Goal: Information Seeking & Learning: Learn about a topic

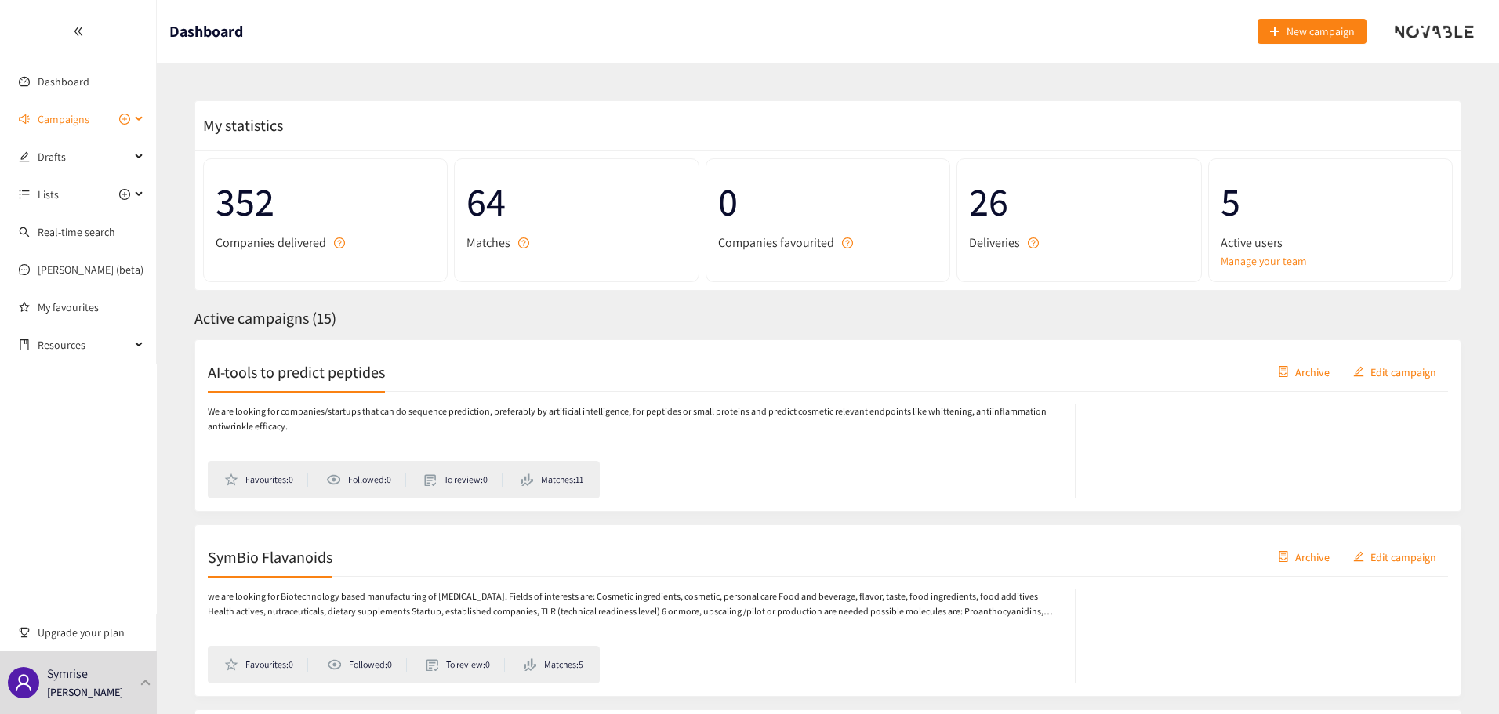
click at [145, 116] on div "Campaigns" at bounding box center [78, 119] width 157 height 31
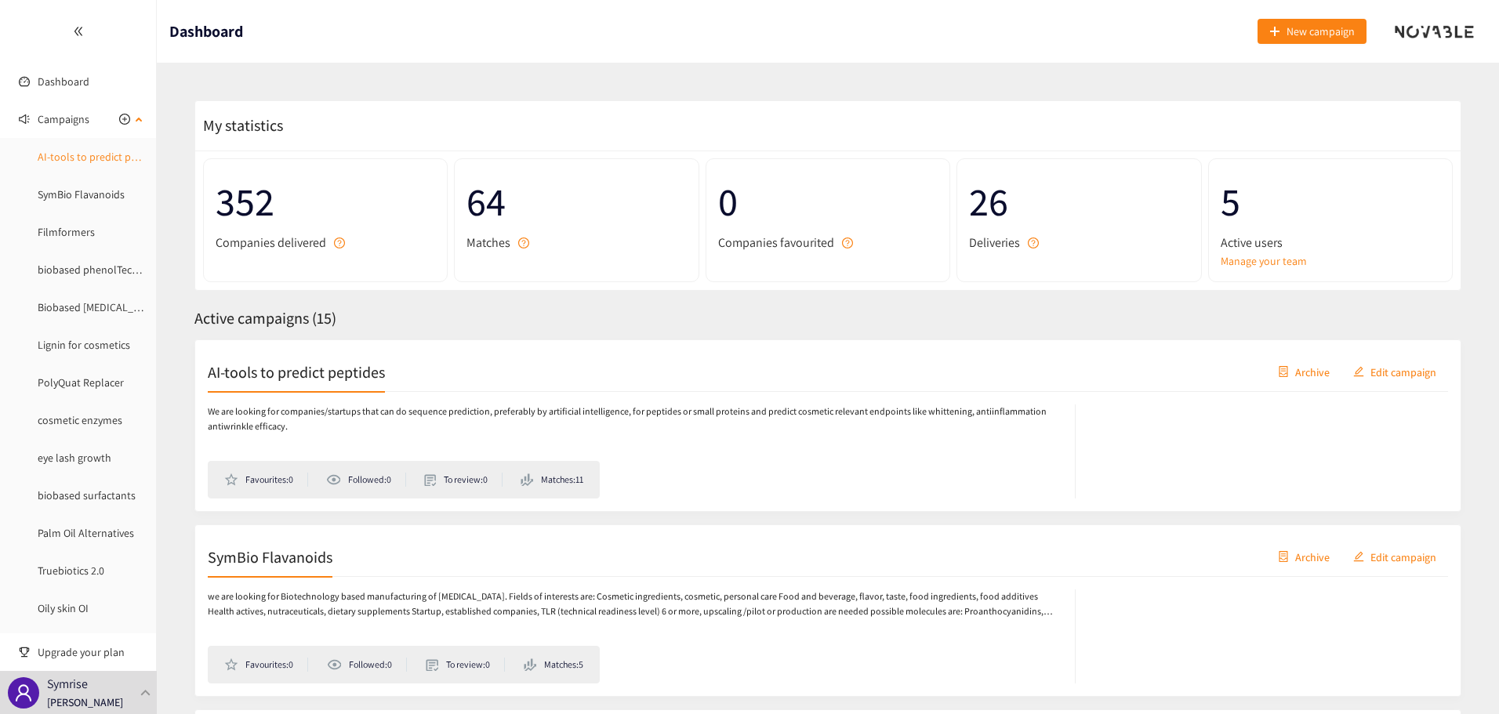
click at [107, 159] on link "AI-tools to predict peptides" at bounding box center [102, 157] width 128 height 14
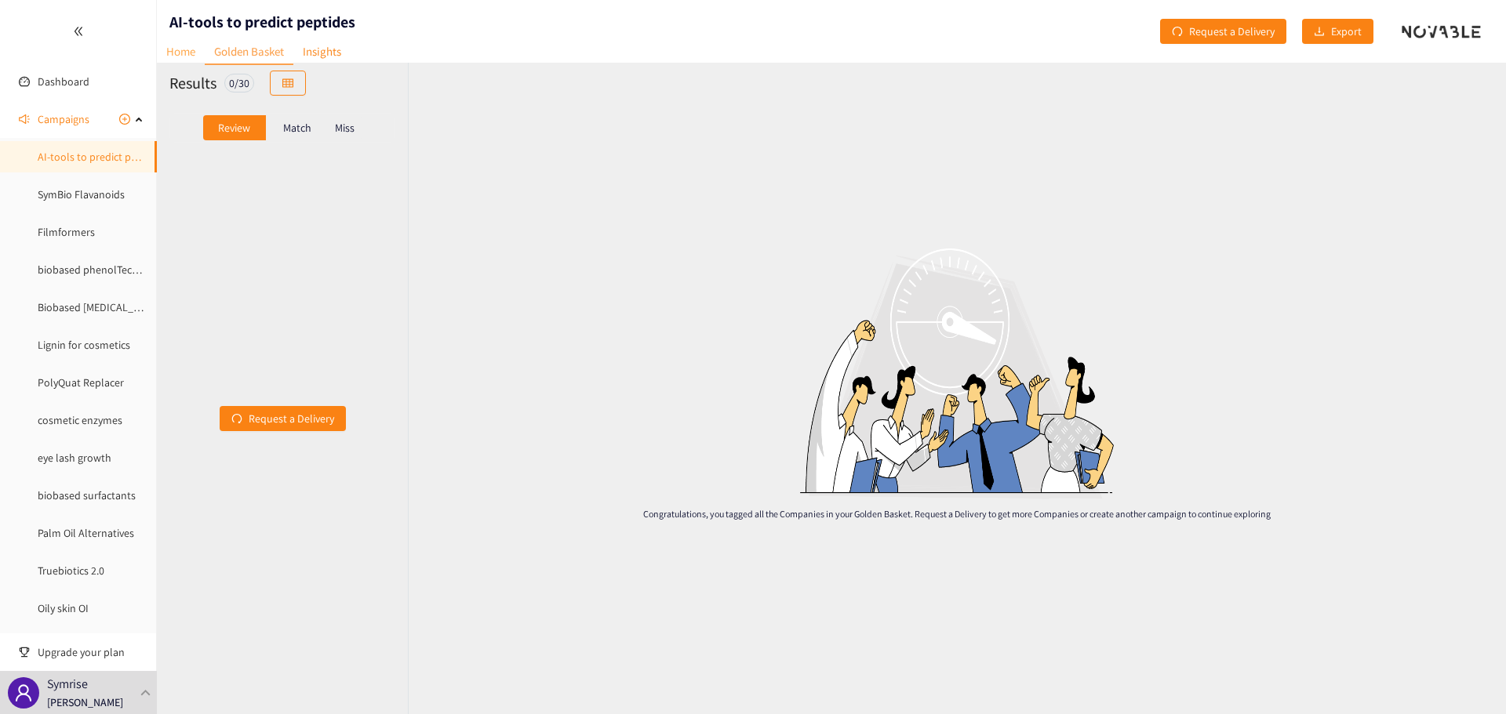
click at [190, 53] on link "Home" at bounding box center [181, 51] width 48 height 24
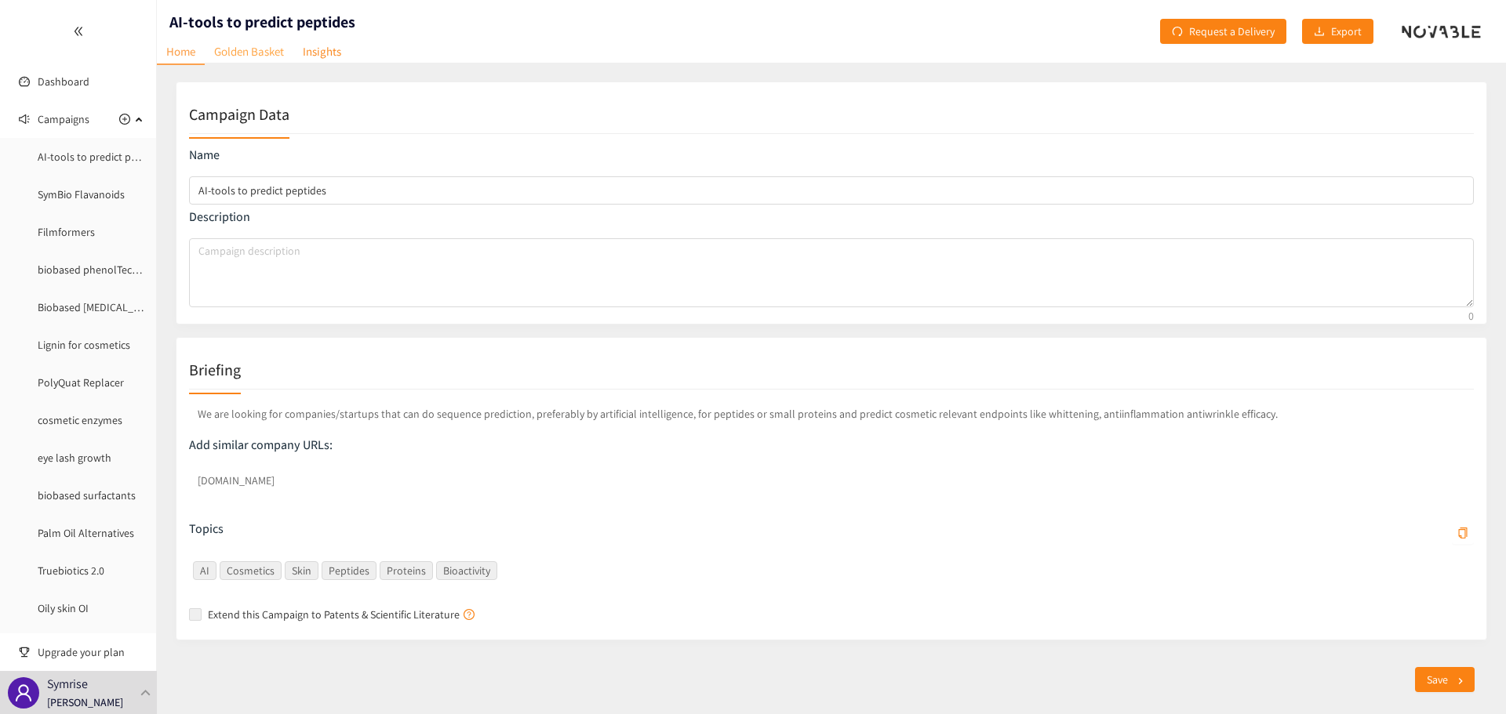
click at [264, 58] on link "Golden Basket" at bounding box center [249, 51] width 89 height 24
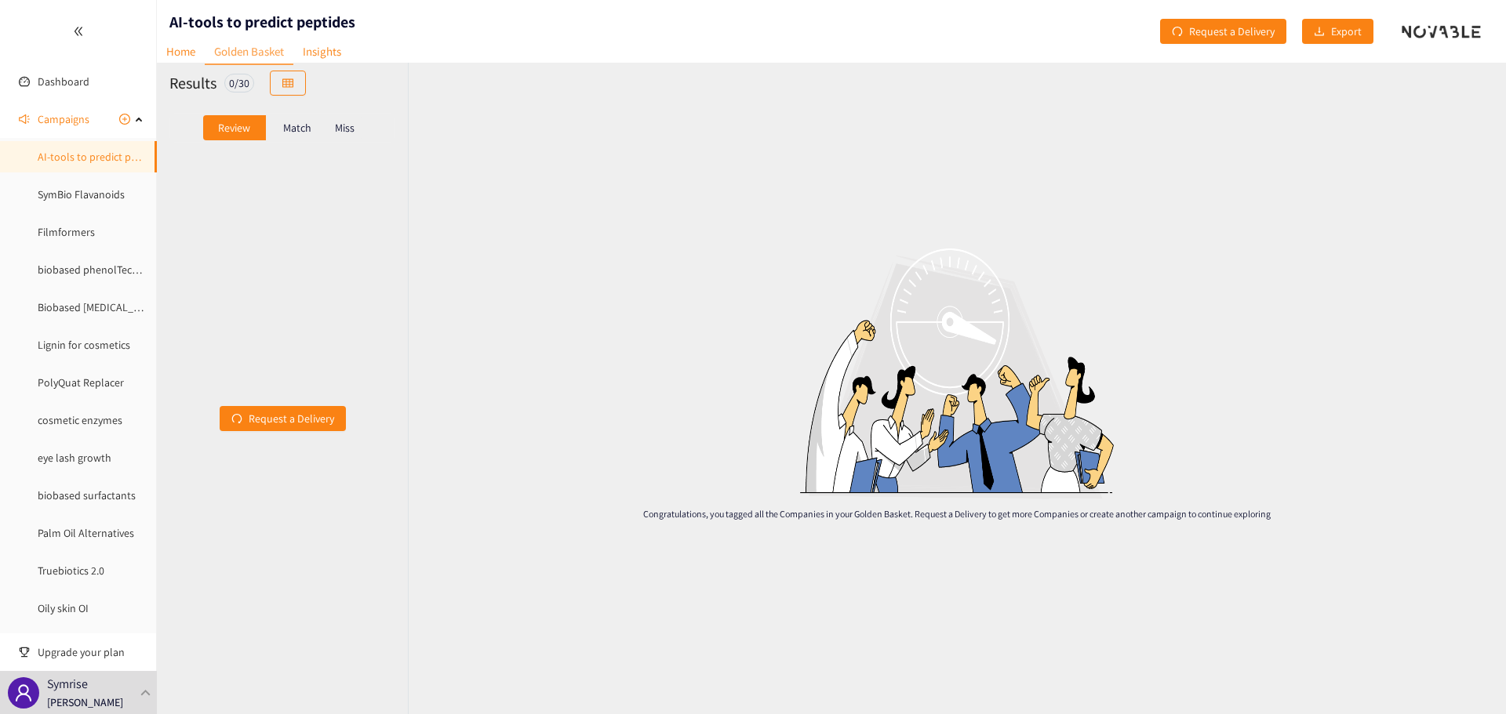
click at [300, 130] on p "Match" at bounding box center [297, 128] width 28 height 13
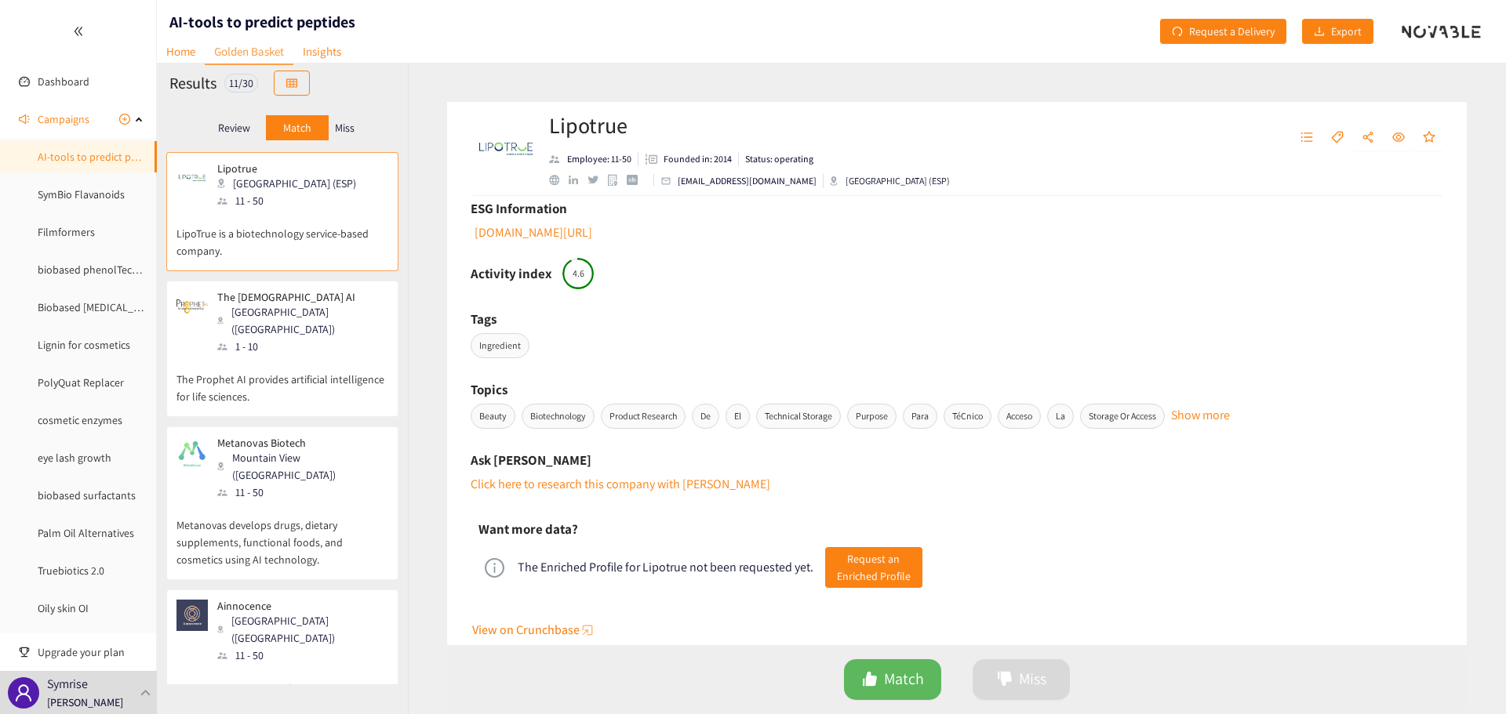
scroll to position [678, 0]
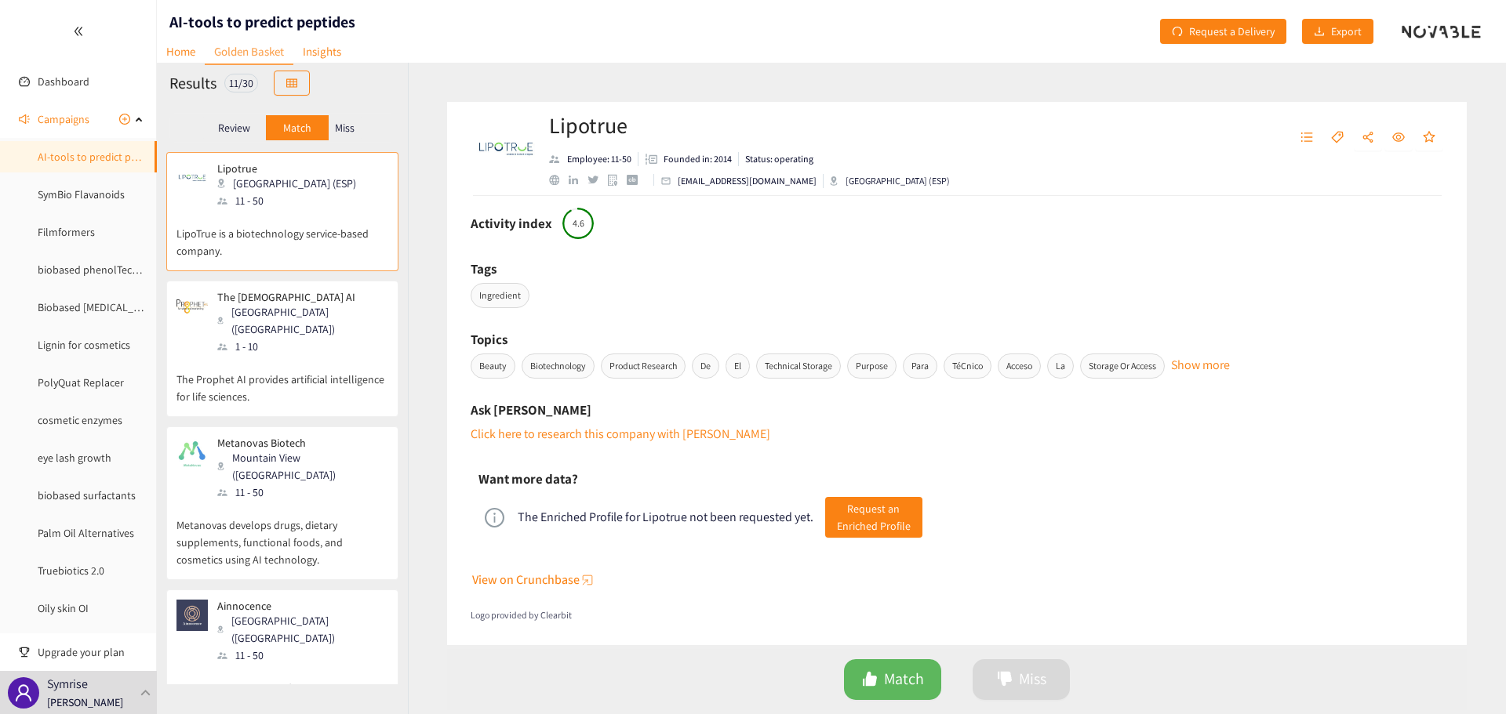
click at [1230, 363] on button "Show more" at bounding box center [1200, 359] width 59 height 8
click at [1075, 528] on div "The Enriched Profile for Lipotrue not been requested yet. Request an Enriched P…" at bounding box center [956, 517] width 957 height 53
click at [325, 329] on div "The [DEMOGRAPHIC_DATA] AI Milan ([GEOGRAPHIC_DATA]) 1 - 10" at bounding box center [282, 323] width 212 height 64
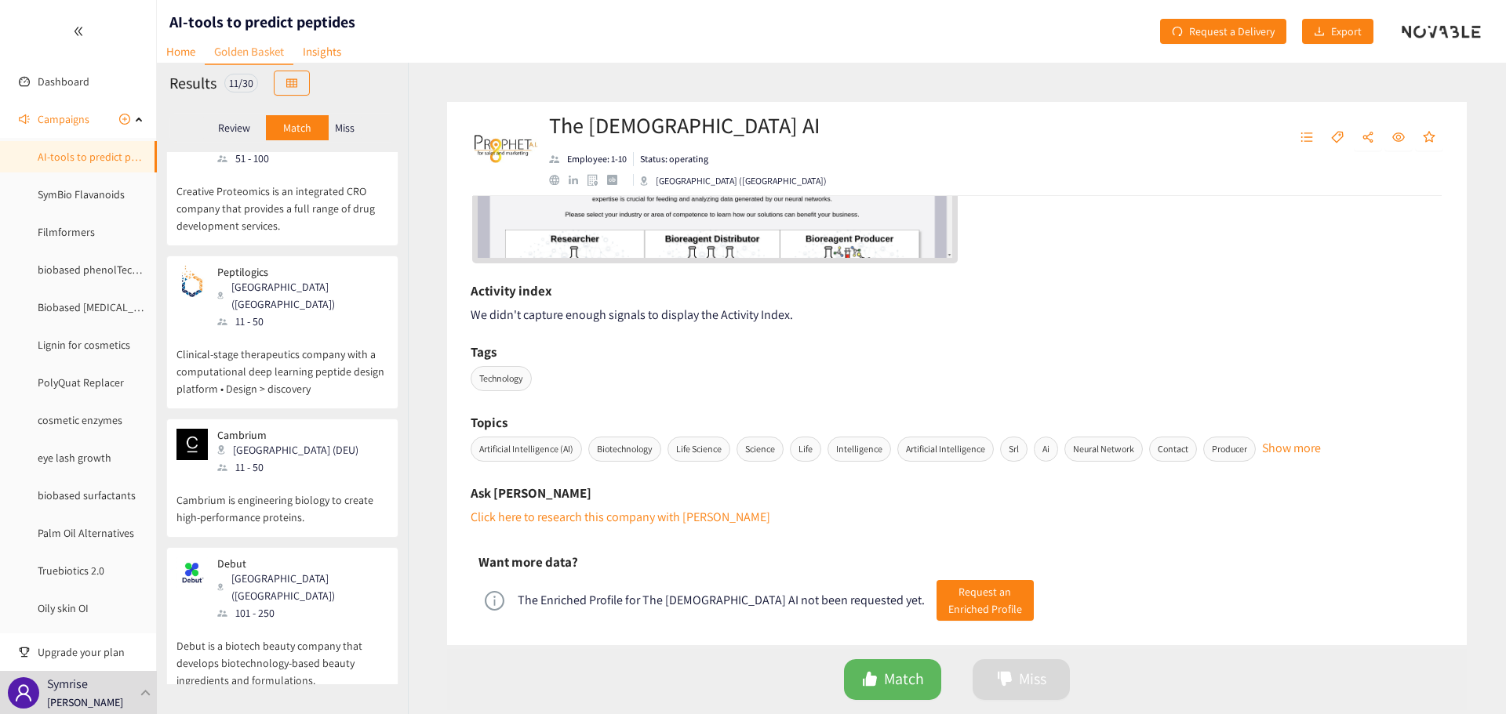
scroll to position [942, 0]
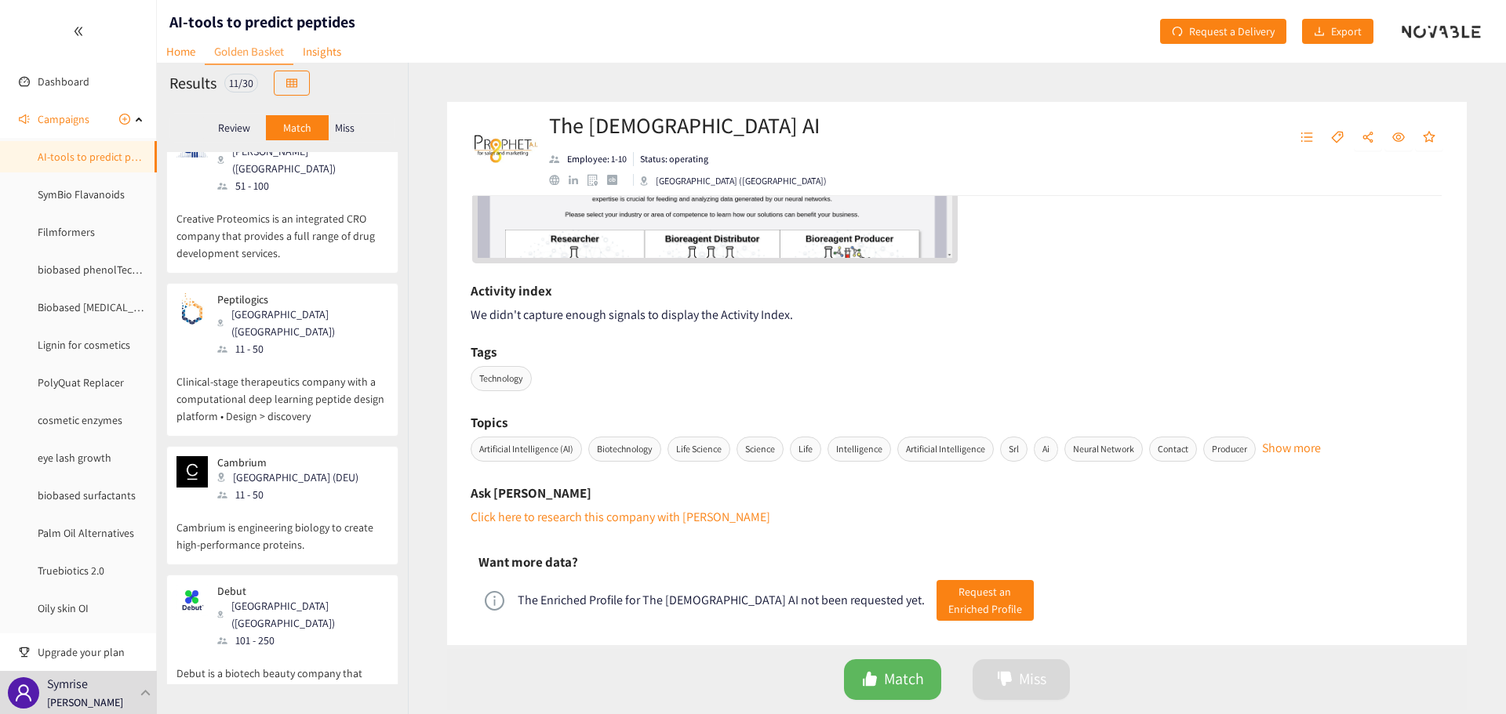
click at [352, 136] on div "Miss" at bounding box center [345, 127] width 33 height 25
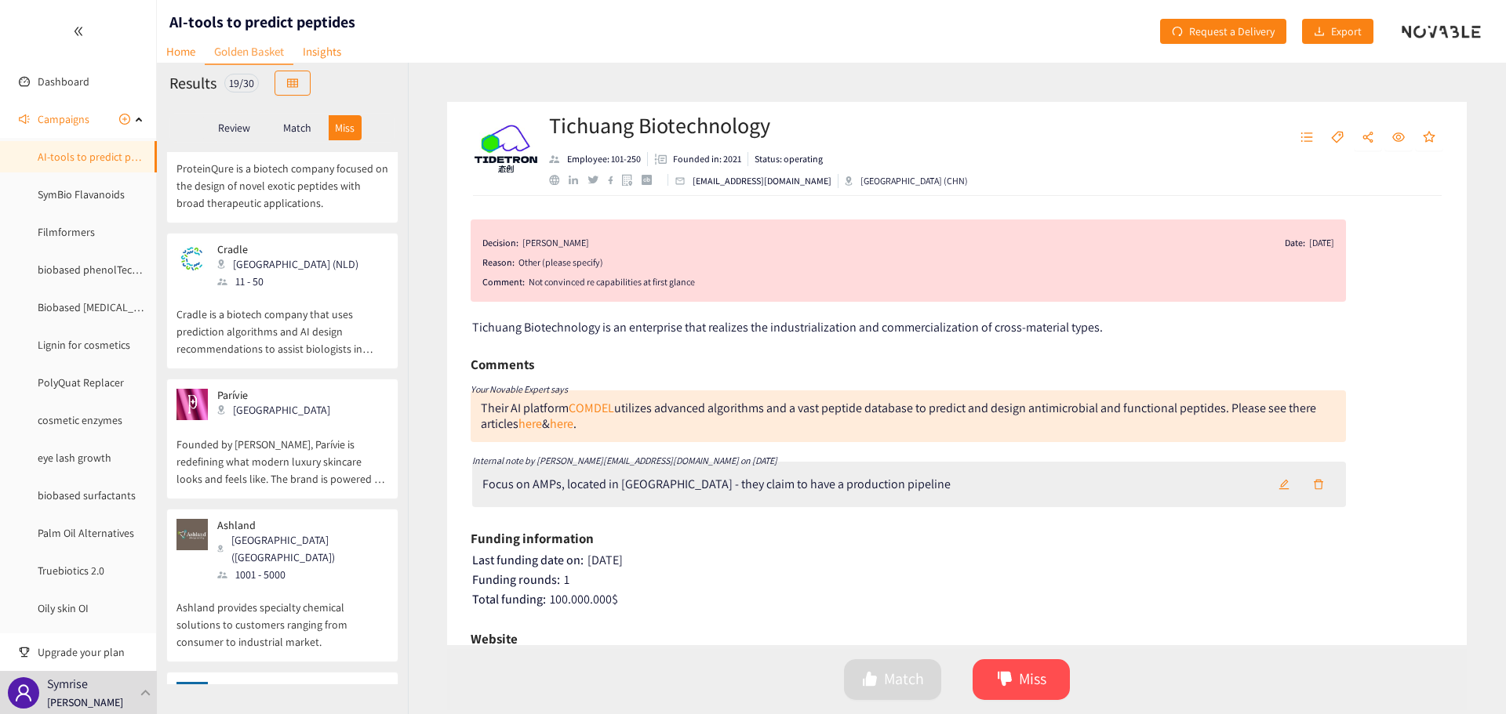
click at [312, 389] on div "Parívie [GEOGRAPHIC_DATA]" at bounding box center [282, 404] width 212 height 31
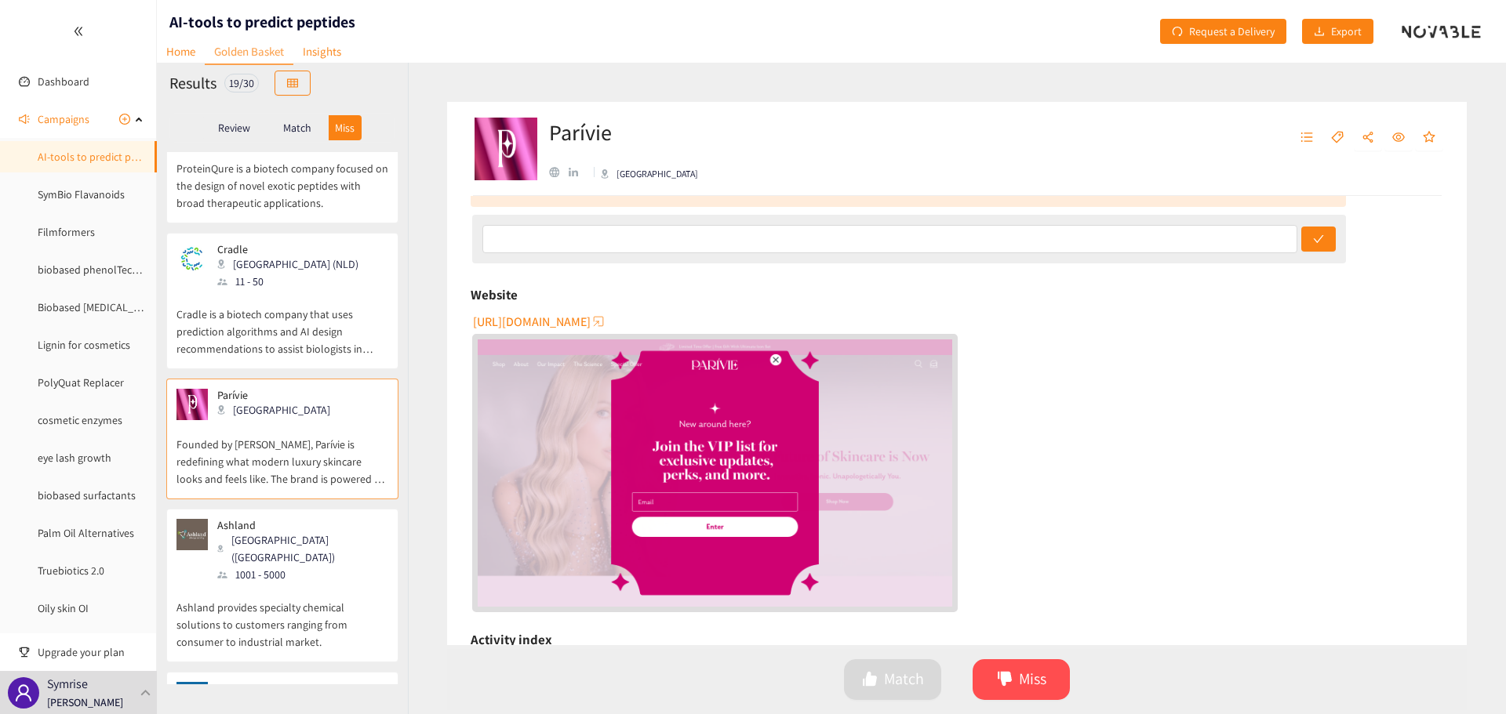
scroll to position [157, 0]
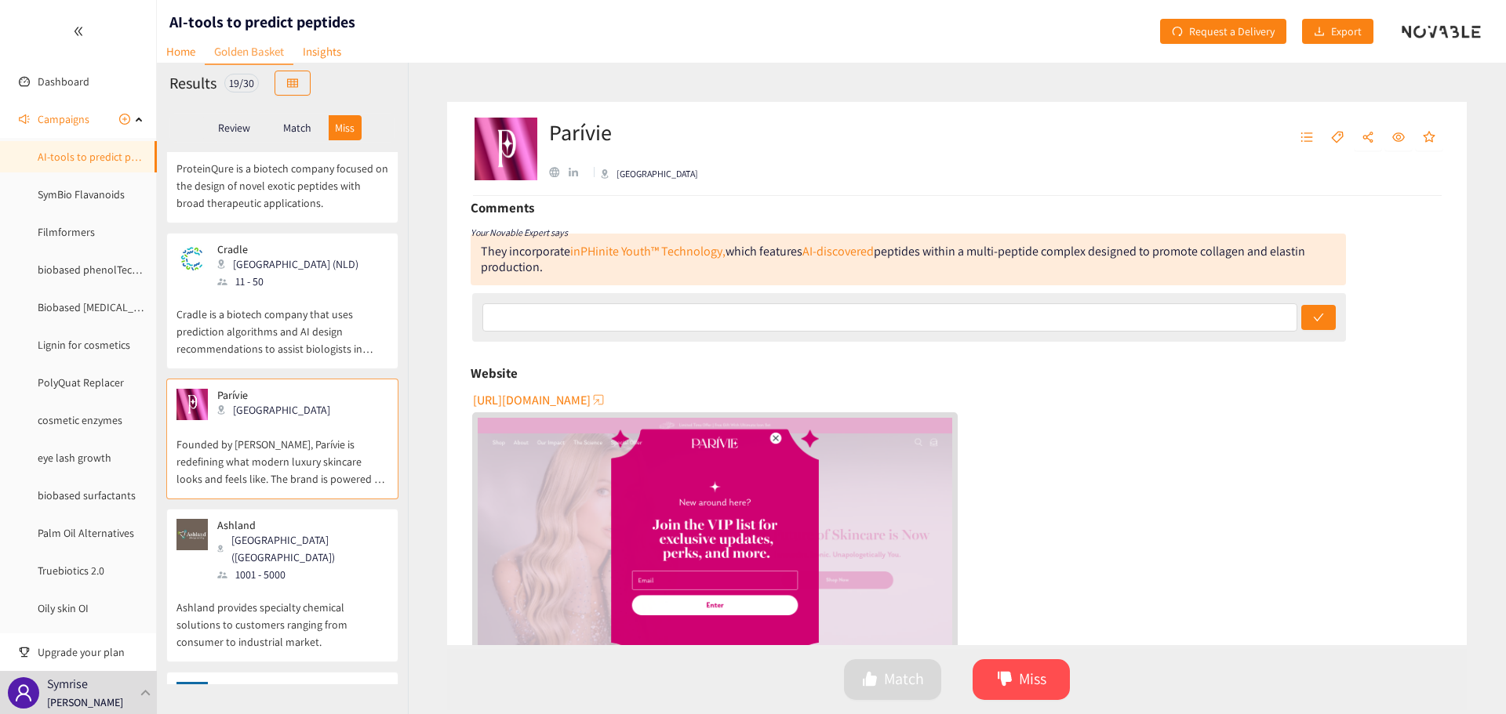
drag, startPoint x: 554, startPoint y: 407, endPoint x: 1014, endPoint y: 401, distance: 460.4
click at [1014, 401] on div "[URL][DOMAIN_NAME]" at bounding box center [958, 538] width 972 height 303
click at [591, 396] on div "button" at bounding box center [599, 400] width 16 height 16
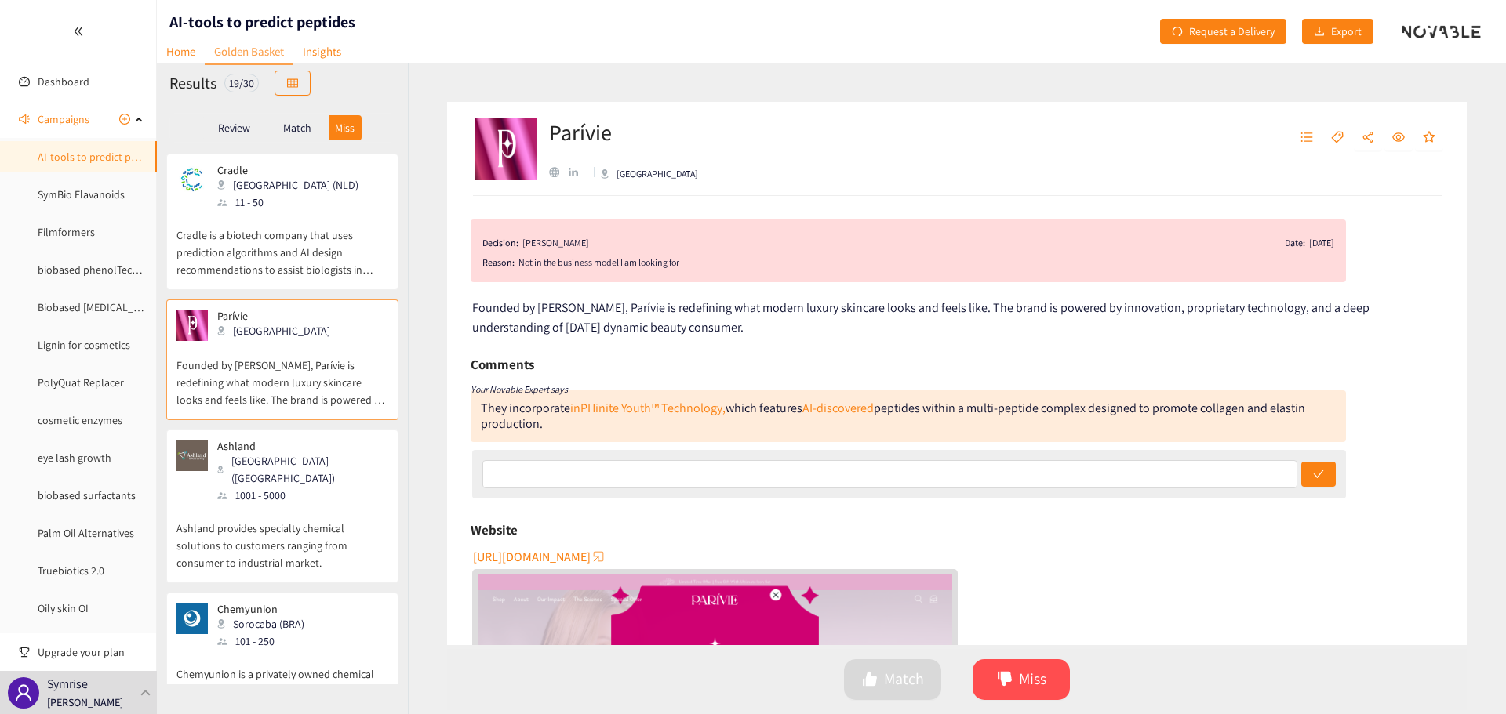
scroll to position [1099, 0]
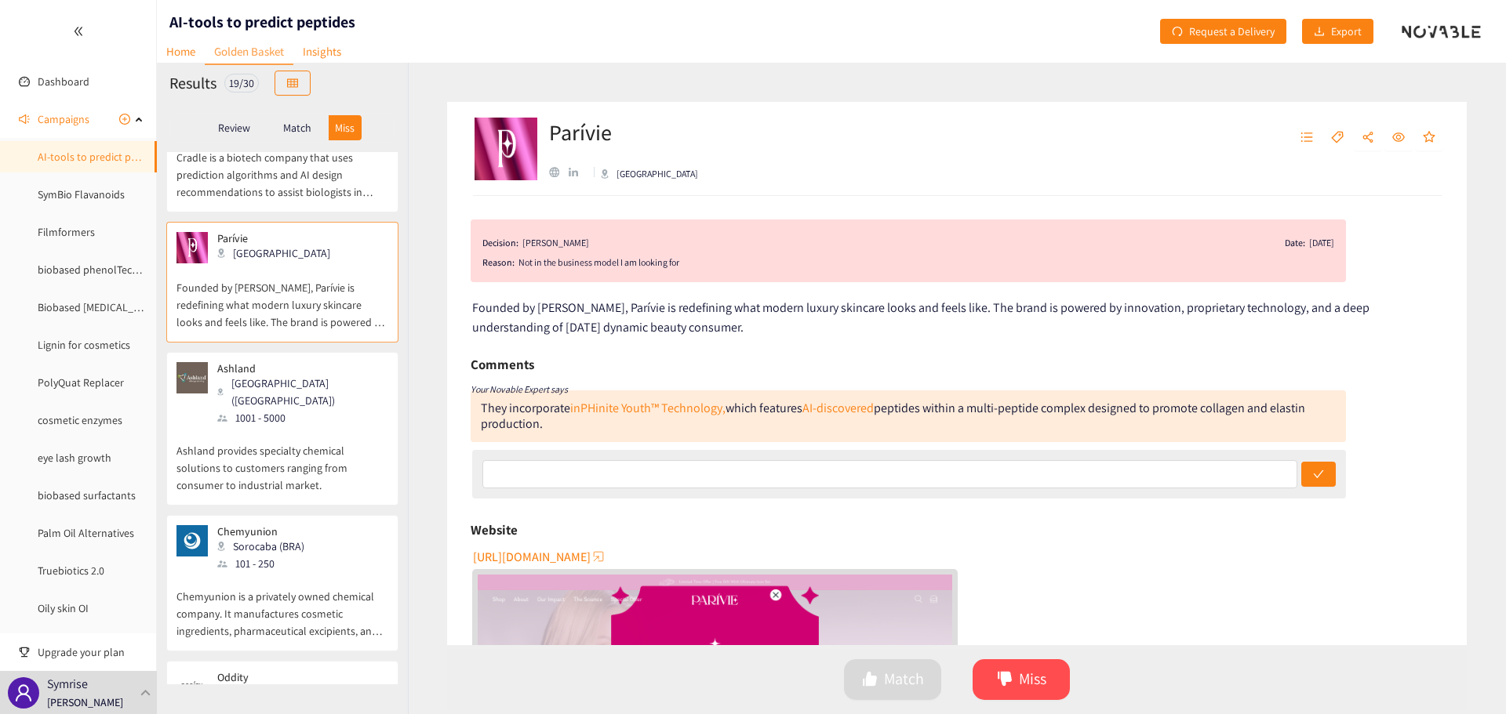
click at [349, 427] on p "Ashland provides specialty chemical solutions to customers ranging from consume…" at bounding box center [282, 460] width 212 height 67
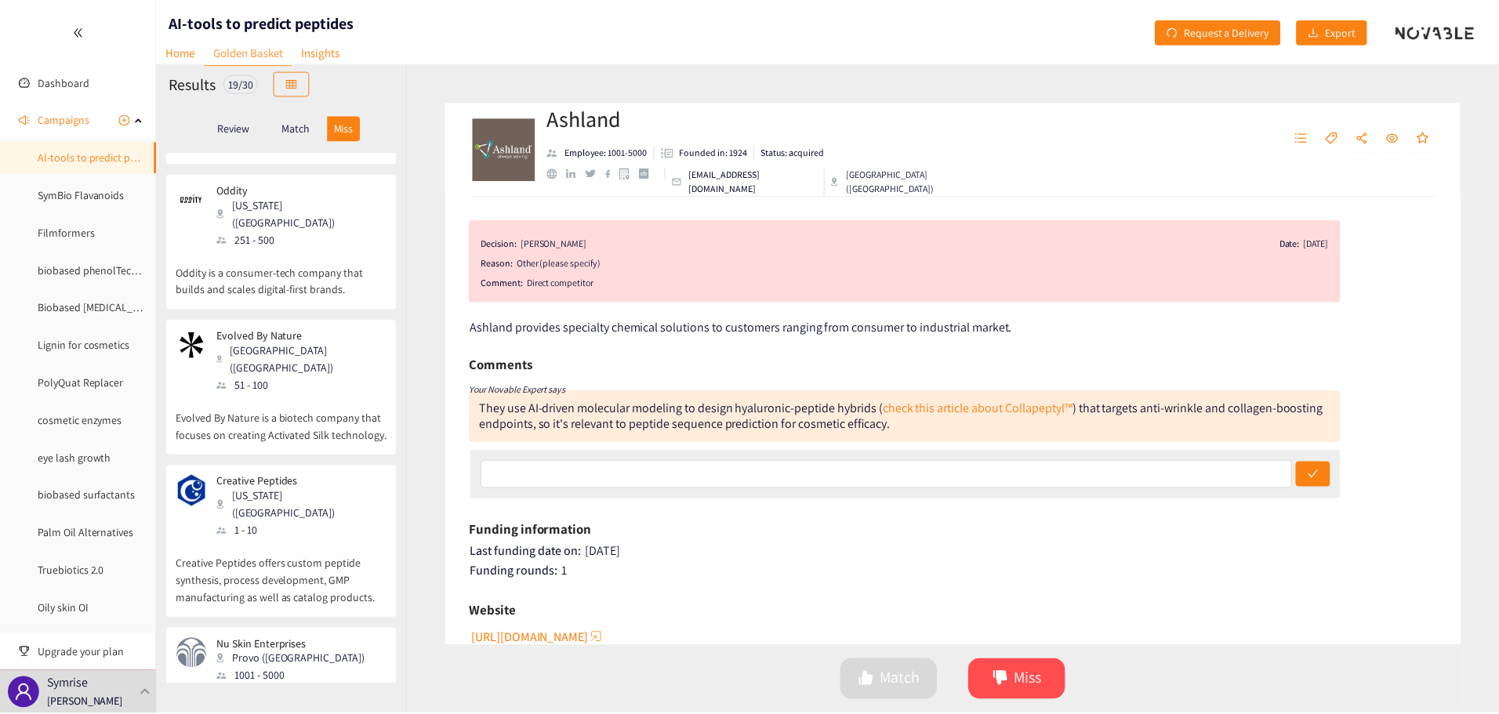
scroll to position [1038, 0]
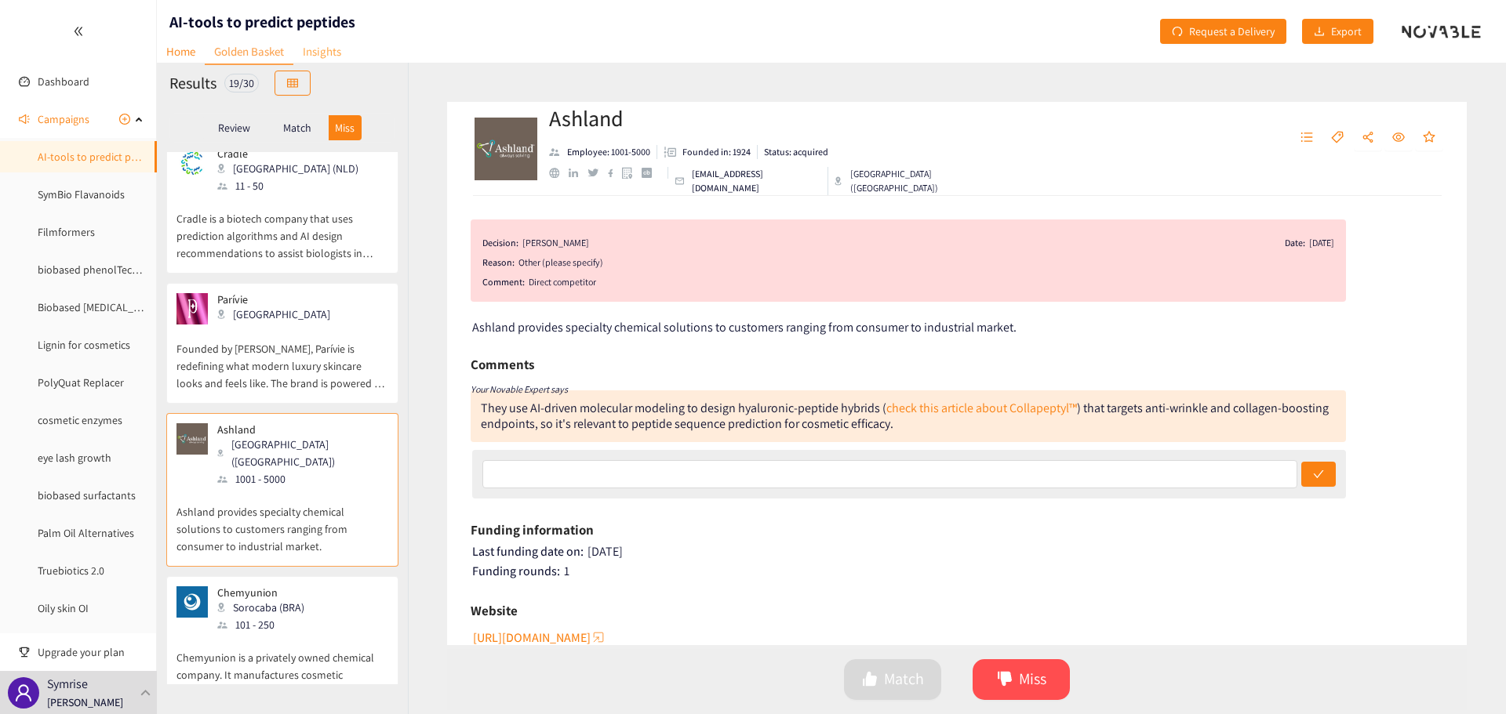
click at [322, 49] on link "Insights" at bounding box center [321, 51] width 57 height 24
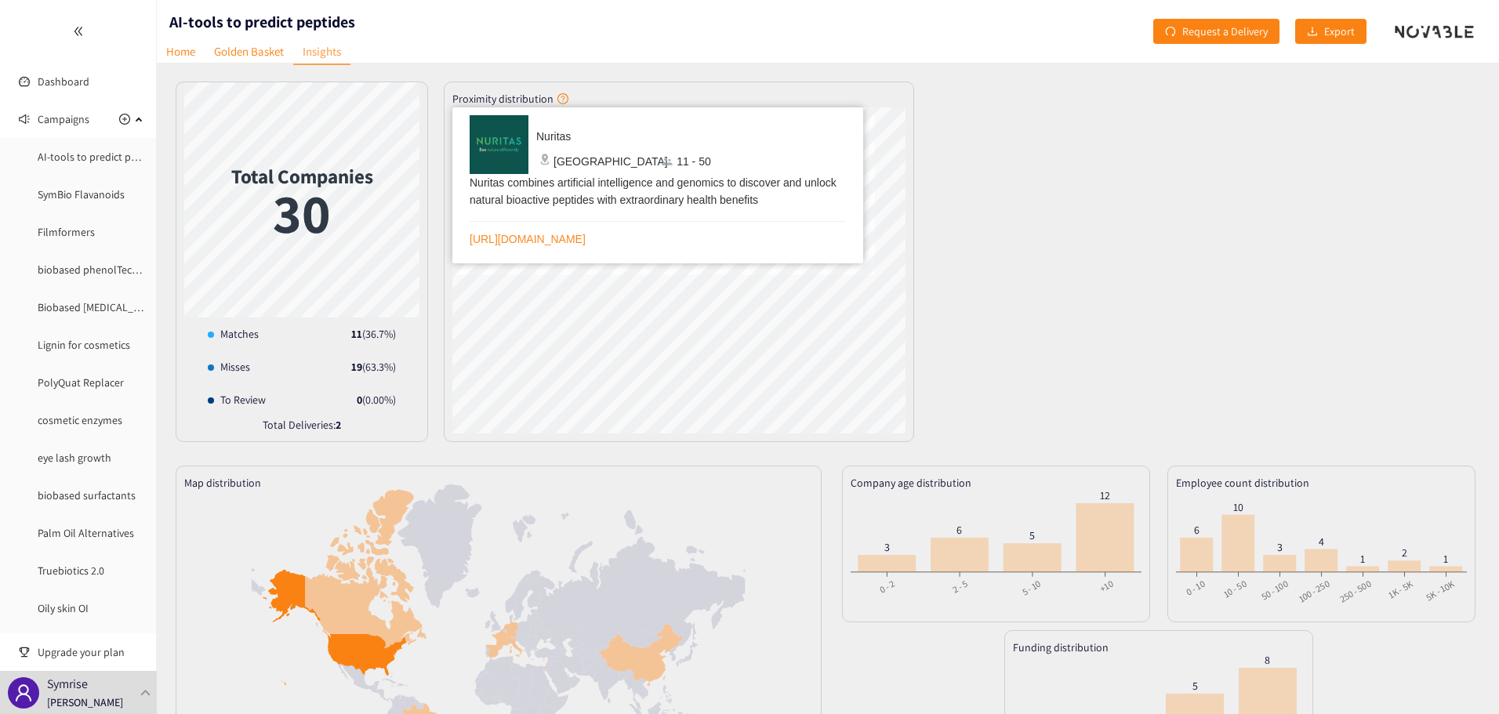
click at [1094, 242] on div "Total Companies 30 Matches : 11 Matches 11 ( 36.7 %) Misses 19 ( 63.3 %) To Rev…" at bounding box center [828, 262] width 1305 height 361
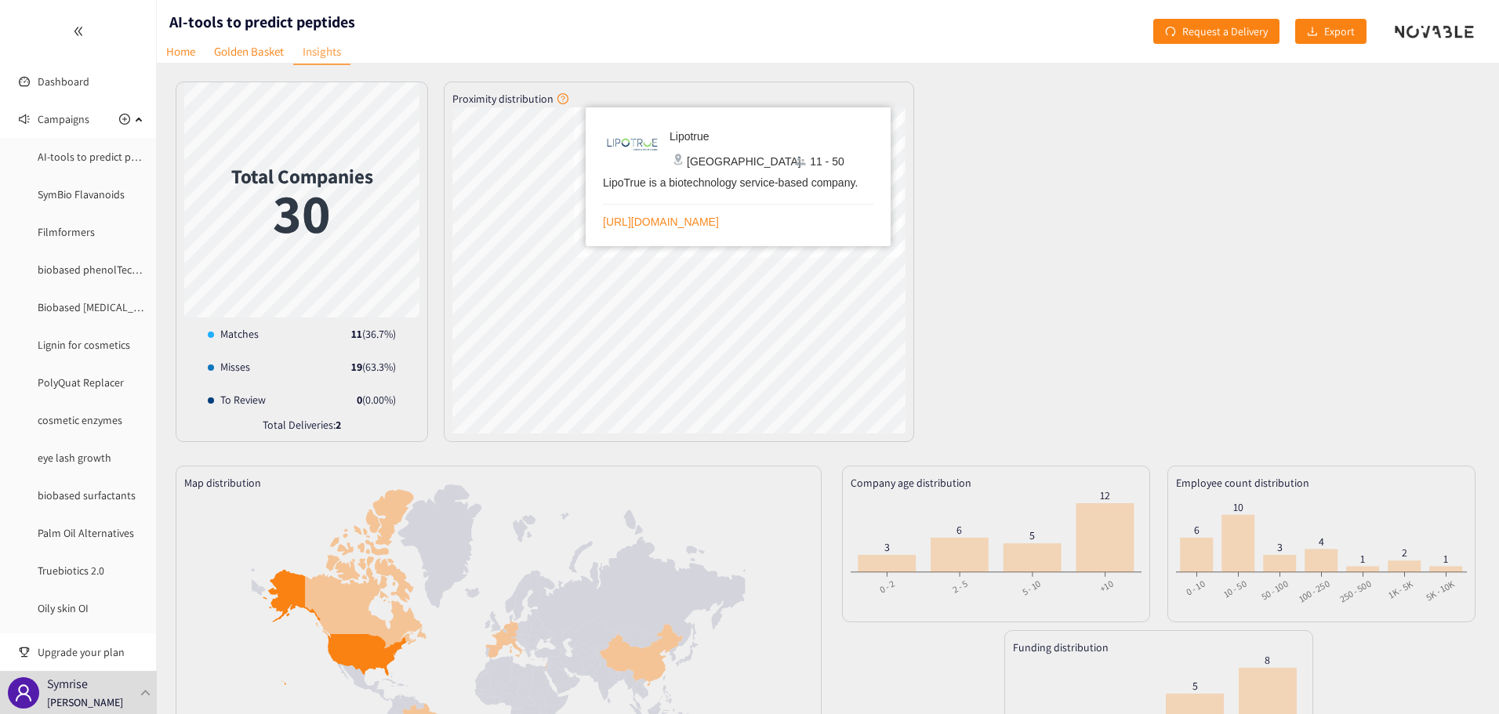
click at [1107, 247] on div "Total Companies 30 Matches : 11 Matches 11 ( 36.7 %) Misses 19 ( 63.3 %) To Rev…" at bounding box center [828, 262] width 1305 height 361
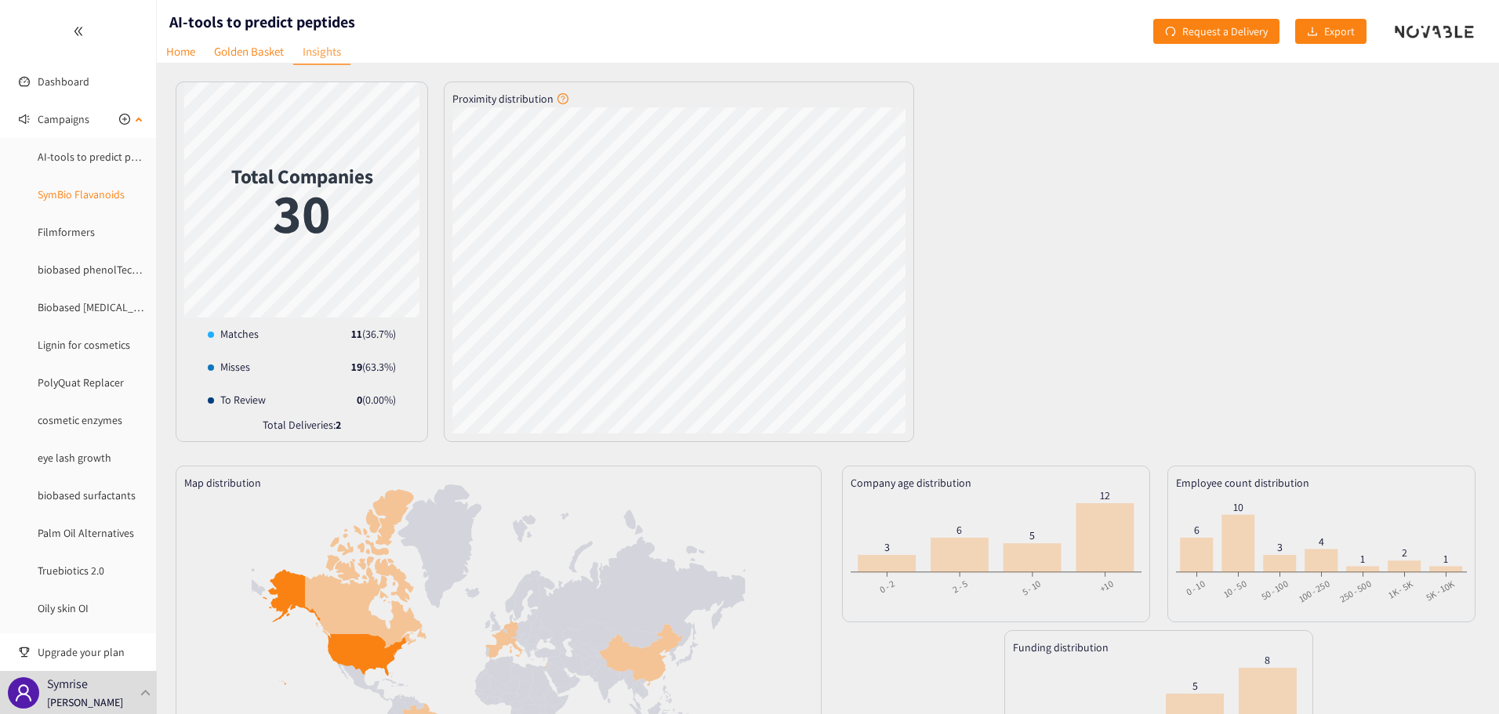
click at [85, 197] on link "SymBio Flavanoids" at bounding box center [81, 194] width 87 height 14
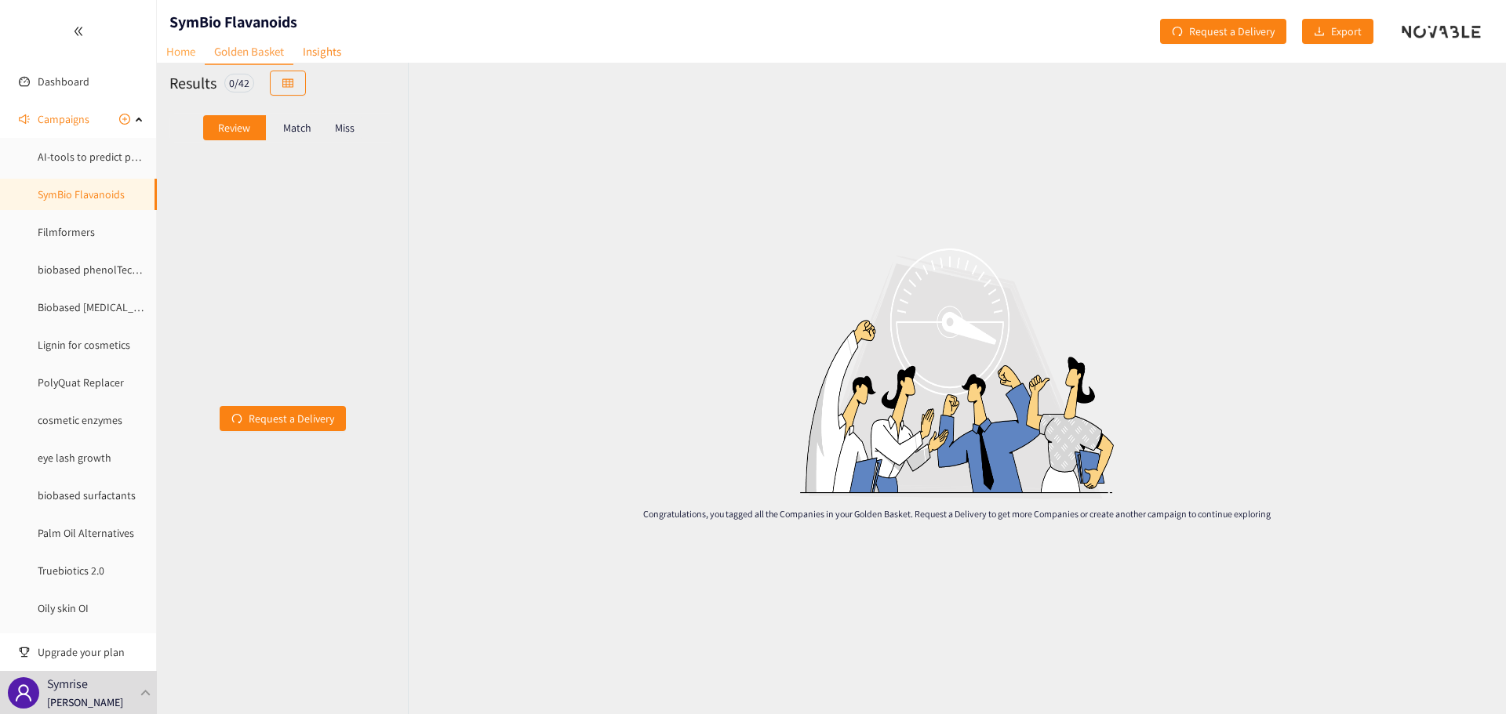
click at [180, 54] on link "Home" at bounding box center [181, 51] width 48 height 24
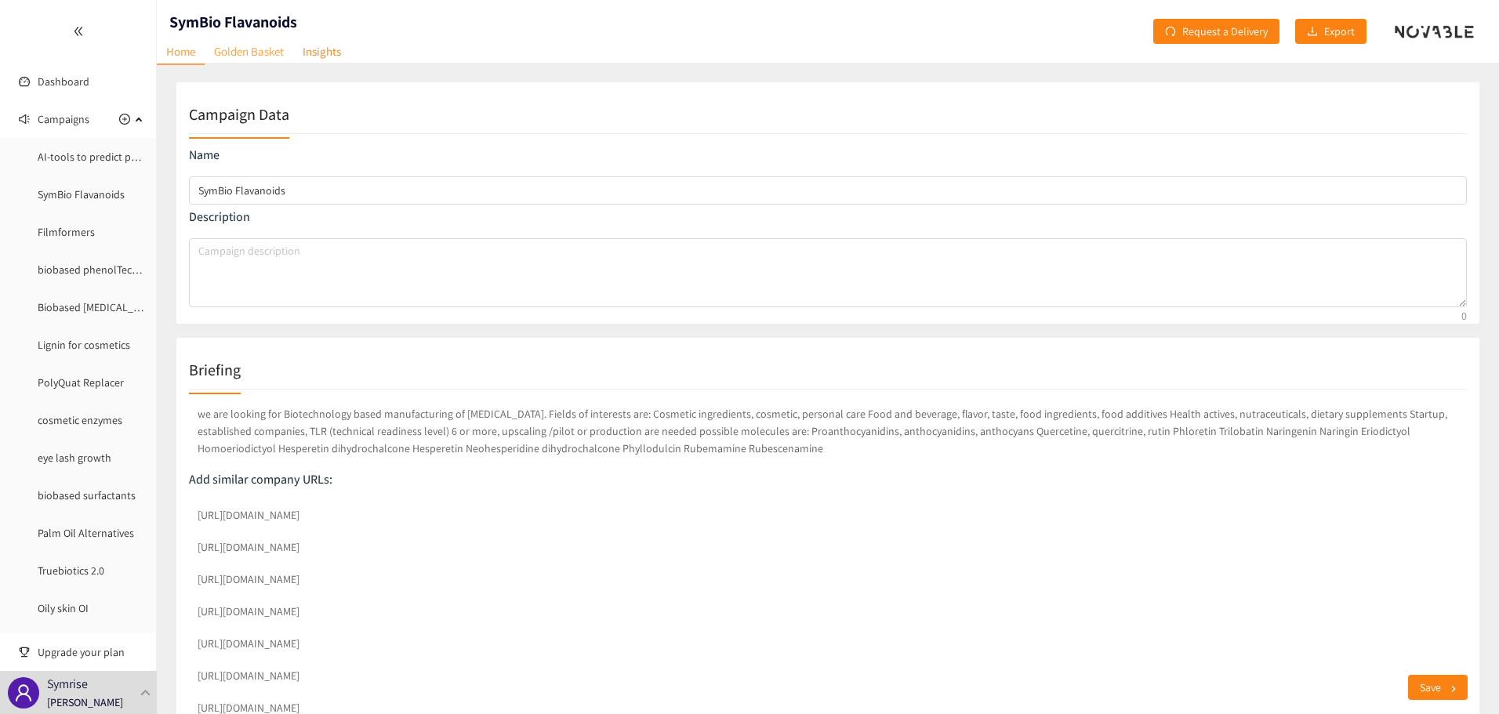
click at [258, 53] on link "Golden Basket" at bounding box center [249, 51] width 89 height 24
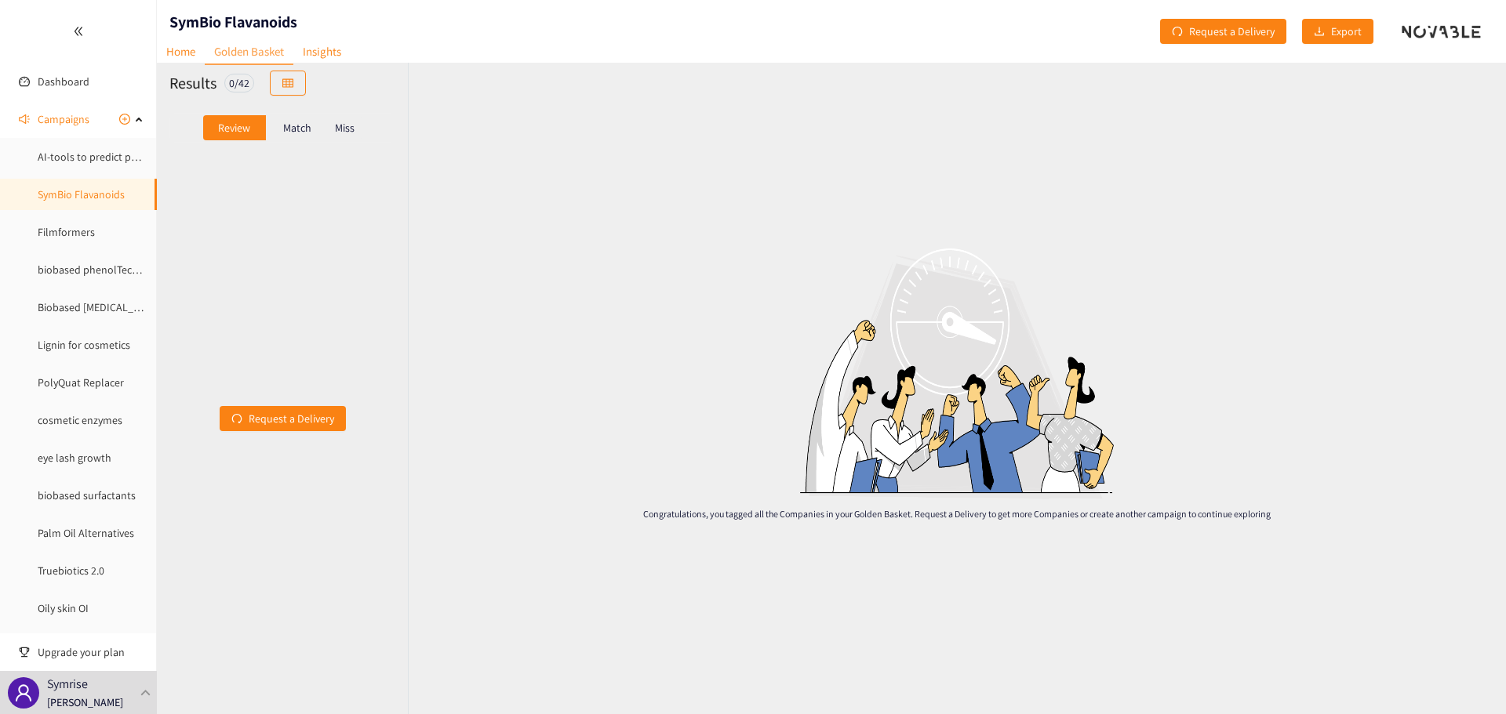
click at [286, 125] on p "Match" at bounding box center [297, 128] width 28 height 13
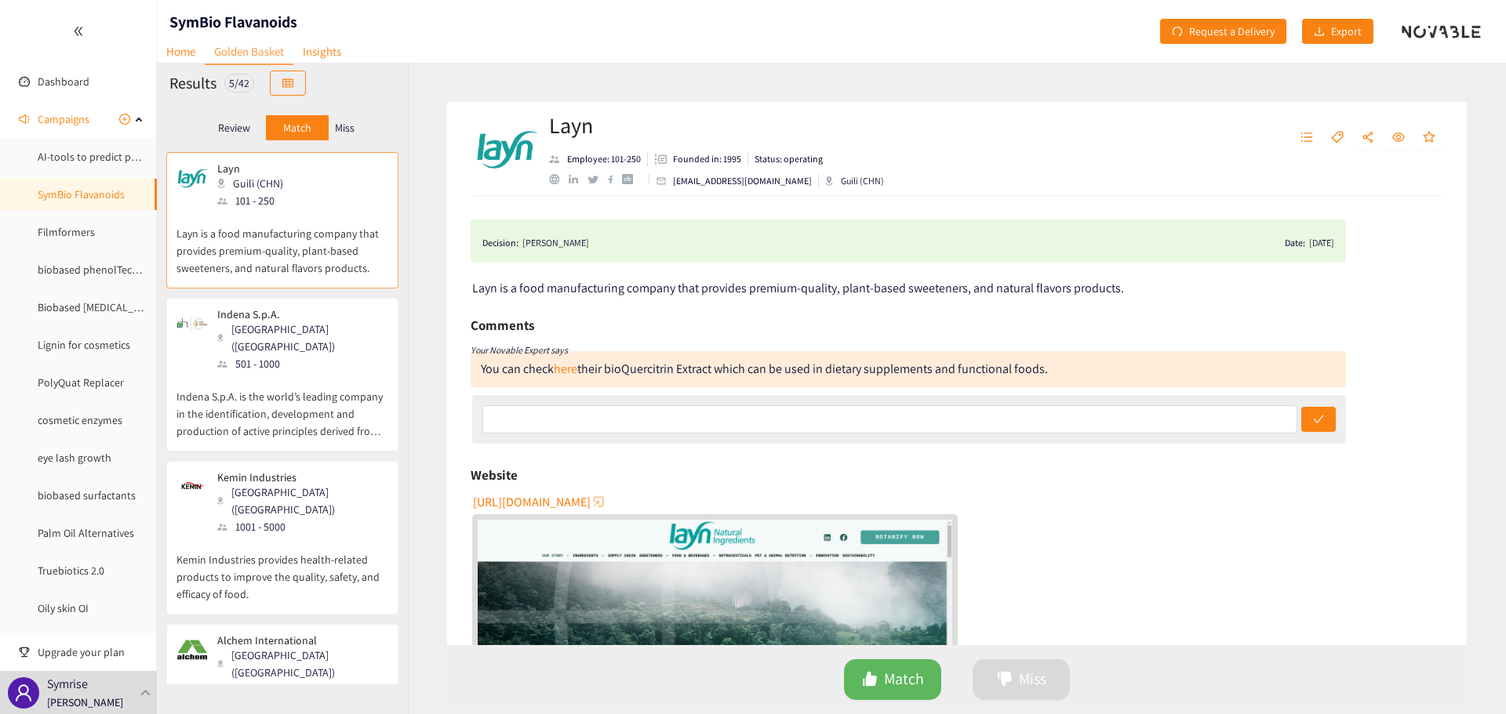
click at [348, 129] on p "Miss" at bounding box center [345, 128] width 20 height 13
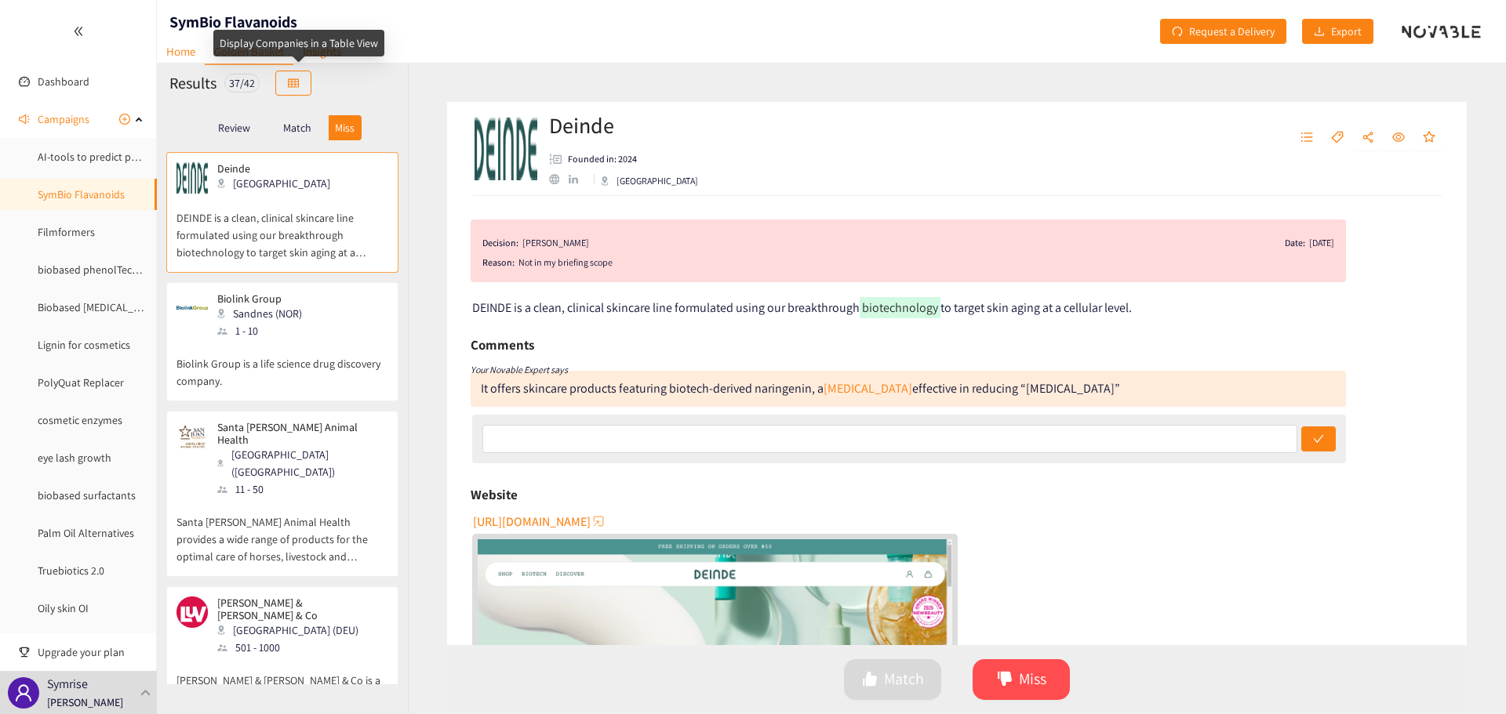
click at [325, 45] on div "Display Companies in a Table View" at bounding box center [298, 43] width 171 height 27
click at [391, 41] on header "SymBio Flavanoids Home Golden Basket Insights Request a Delivery Export" at bounding box center [831, 31] width 1349 height 63
click at [336, 55] on link "Insights" at bounding box center [321, 51] width 57 height 24
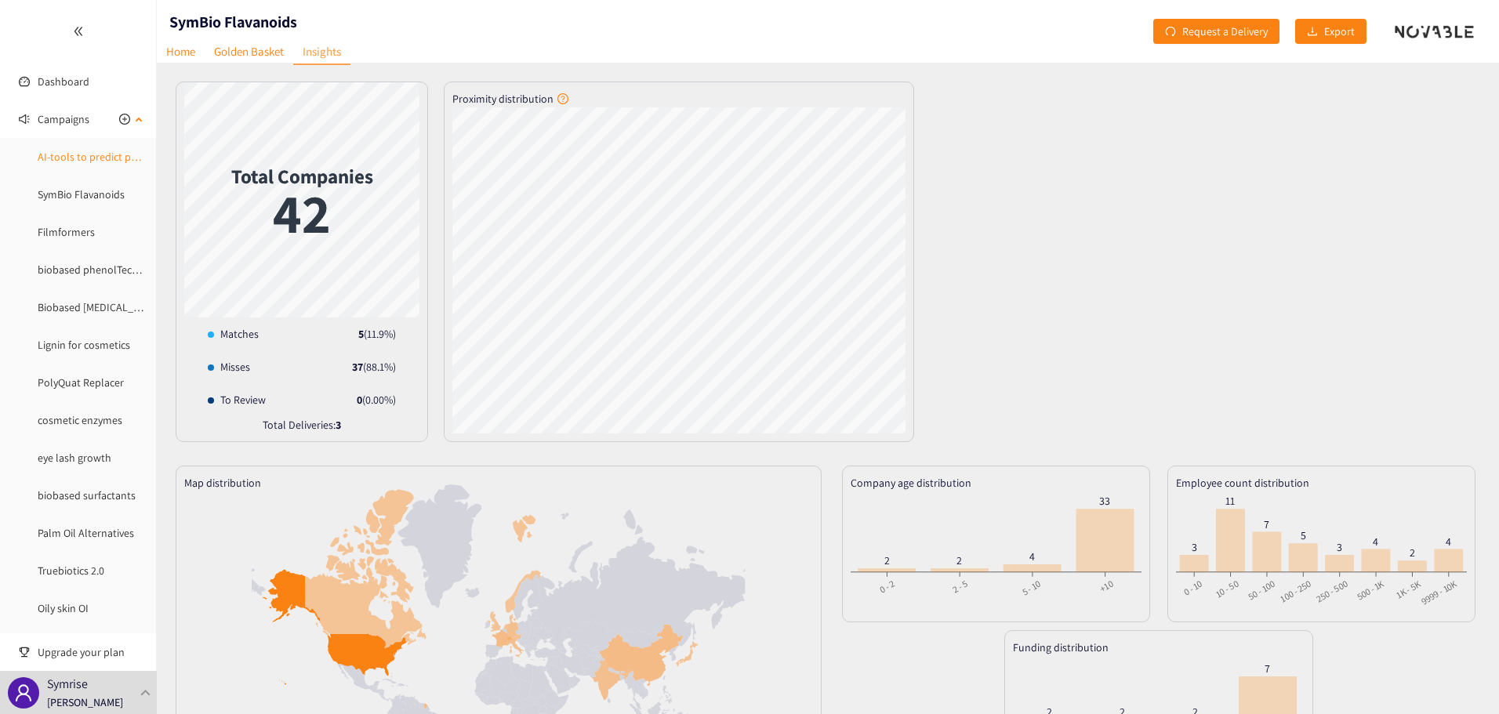
click at [77, 162] on link "AI-tools to predict peptides" at bounding box center [102, 157] width 128 height 14
